Goal: Task Accomplishment & Management: Complete application form

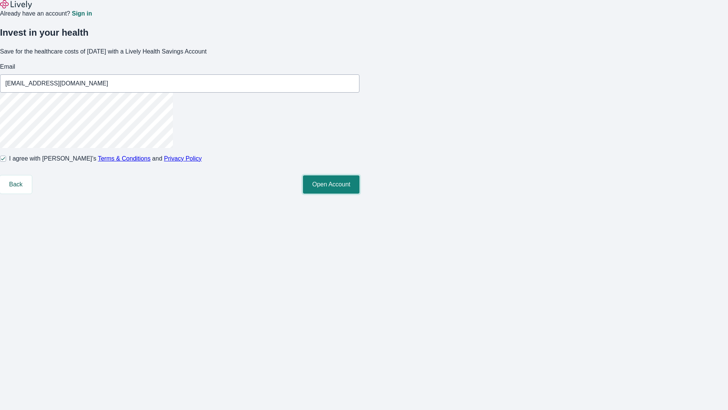
click at [360, 193] on button "Open Account" at bounding box center [331, 184] width 57 height 18
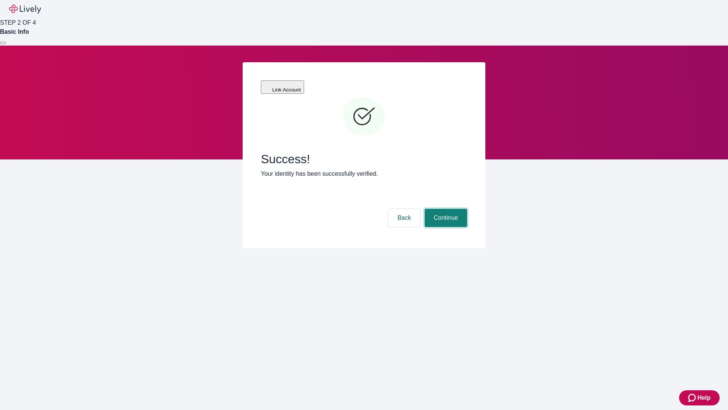
click at [445, 209] on button "Continue" at bounding box center [446, 218] width 42 height 18
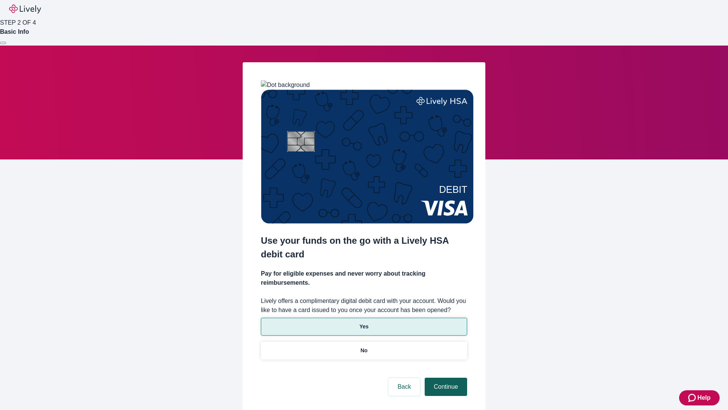
click at [364, 322] on p "Yes" at bounding box center [364, 326] width 9 height 8
click at [445, 377] on button "Continue" at bounding box center [446, 386] width 42 height 18
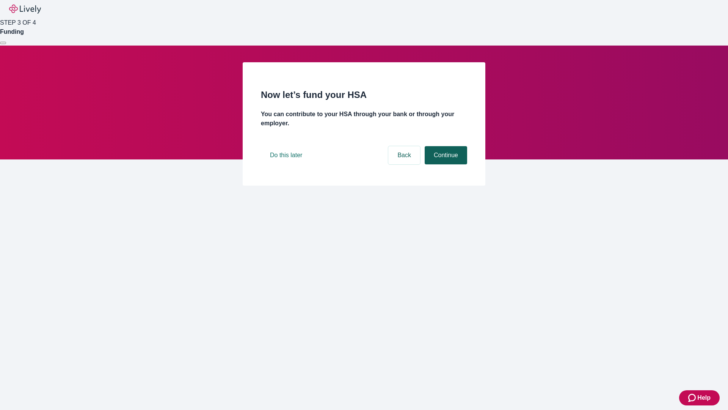
click at [445, 164] on button "Continue" at bounding box center [446, 155] width 42 height 18
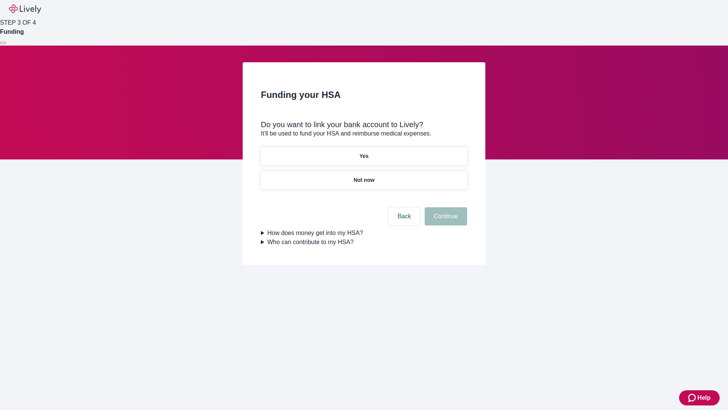
click at [364, 176] on p "Not now" at bounding box center [364, 180] width 21 height 8
click at [445, 221] on button "Continue" at bounding box center [446, 216] width 42 height 18
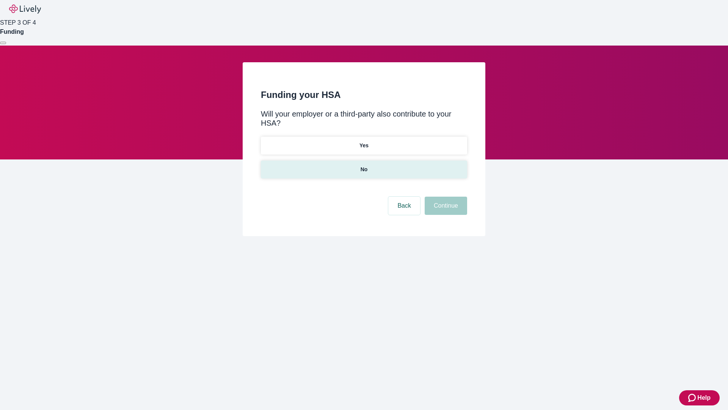
click at [364, 165] on p "No" at bounding box center [364, 169] width 7 height 8
click at [445, 196] on button "Continue" at bounding box center [446, 205] width 42 height 18
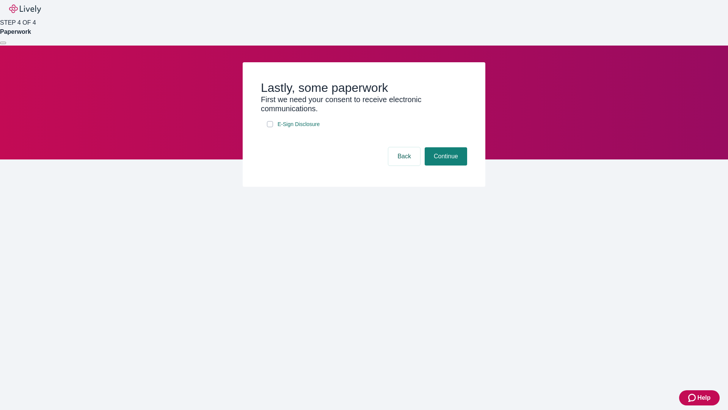
click at [270, 127] on input "E-Sign Disclosure" at bounding box center [270, 124] width 6 height 6
checkbox input "true"
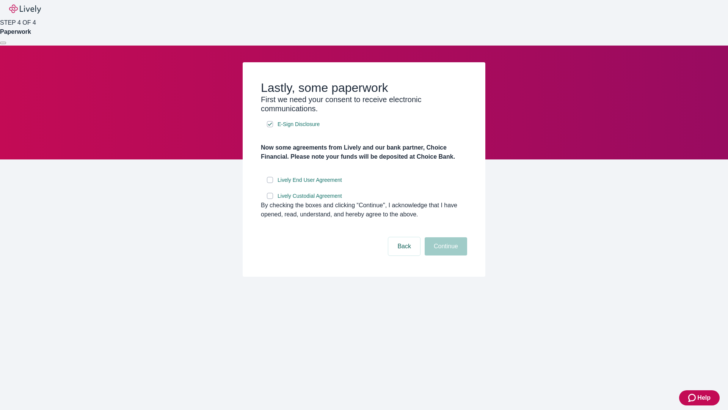
click at [270, 183] on input "Lively End User Agreement" at bounding box center [270, 180] width 6 height 6
checkbox input "true"
click at [270, 199] on input "Lively Custodial Agreement" at bounding box center [270, 196] width 6 height 6
checkbox input "true"
click at [445, 255] on button "Continue" at bounding box center [446, 246] width 42 height 18
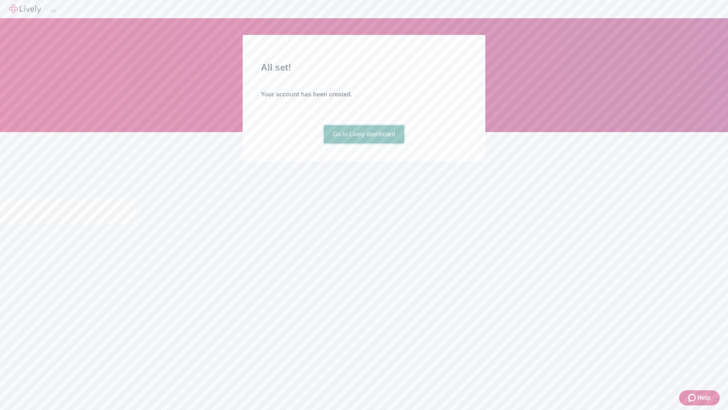
click at [364, 143] on link "Go to Lively dashboard" at bounding box center [364, 134] width 81 height 18
